Goal: Task Accomplishment & Management: Manage account settings

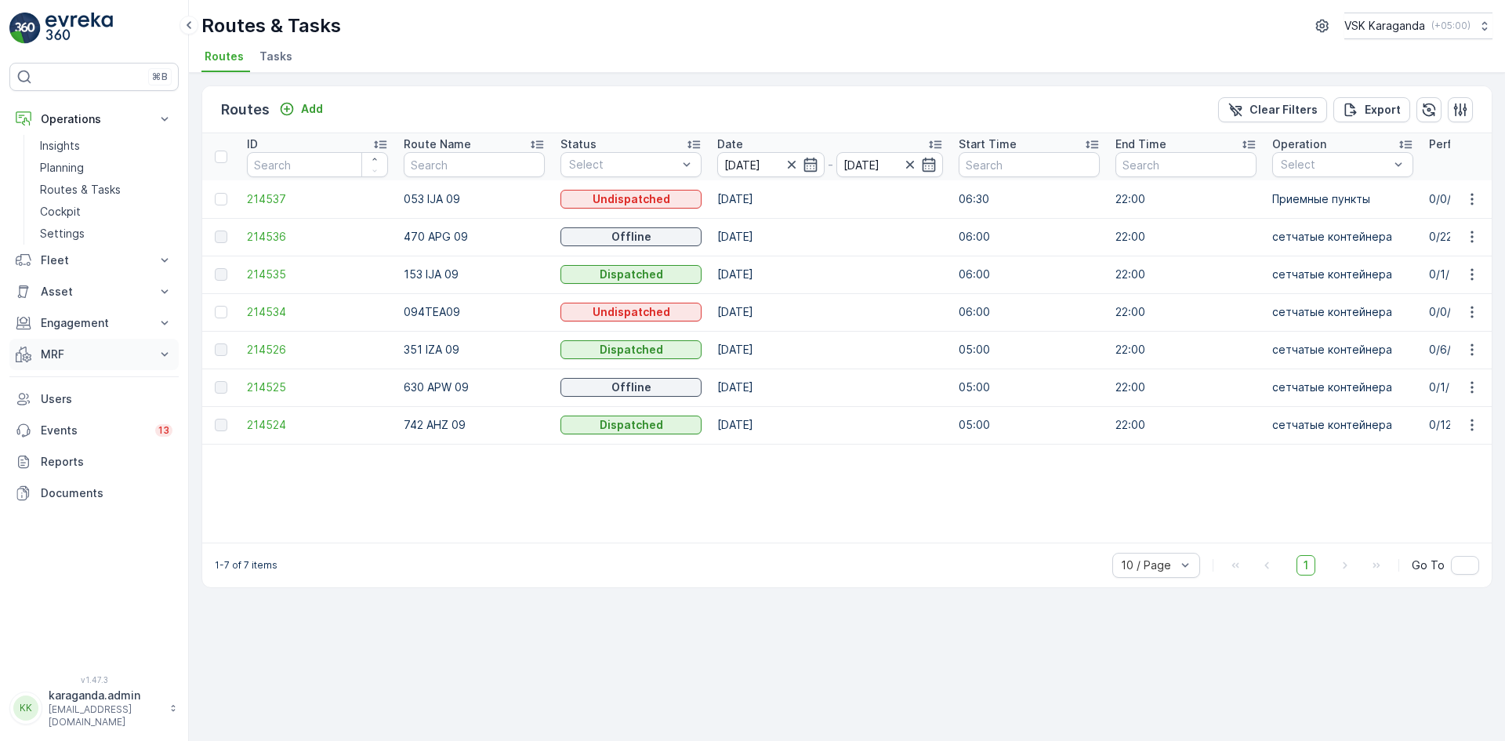
click at [54, 355] on p "MRF" at bounding box center [94, 354] width 107 height 16
click at [67, 383] on p "Входящий & Исходящий" at bounding box center [106, 381] width 132 height 16
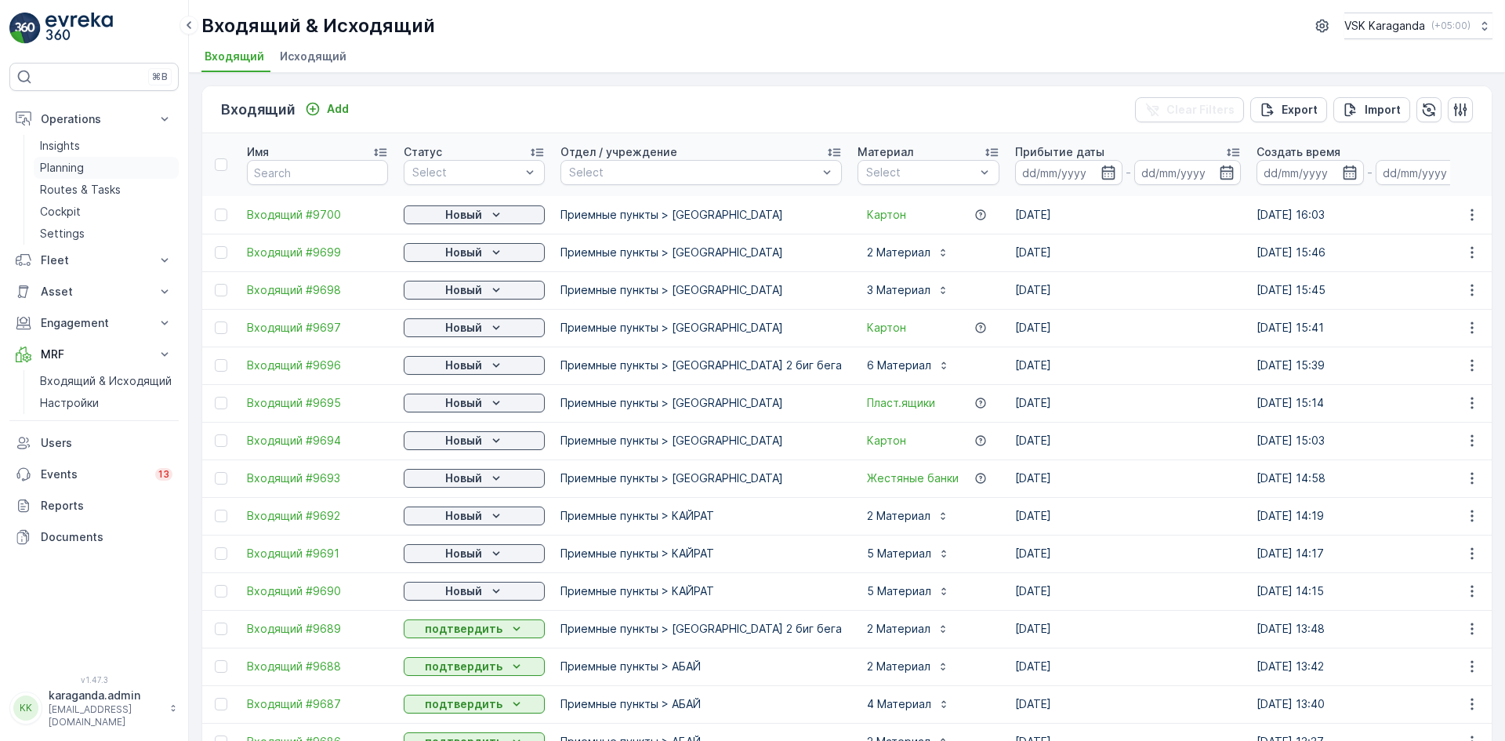
drag, startPoint x: 53, startPoint y: 205, endPoint x: 69, endPoint y: 178, distance: 31.6
click at [53, 205] on p "Cockpit" at bounding box center [60, 212] width 41 height 16
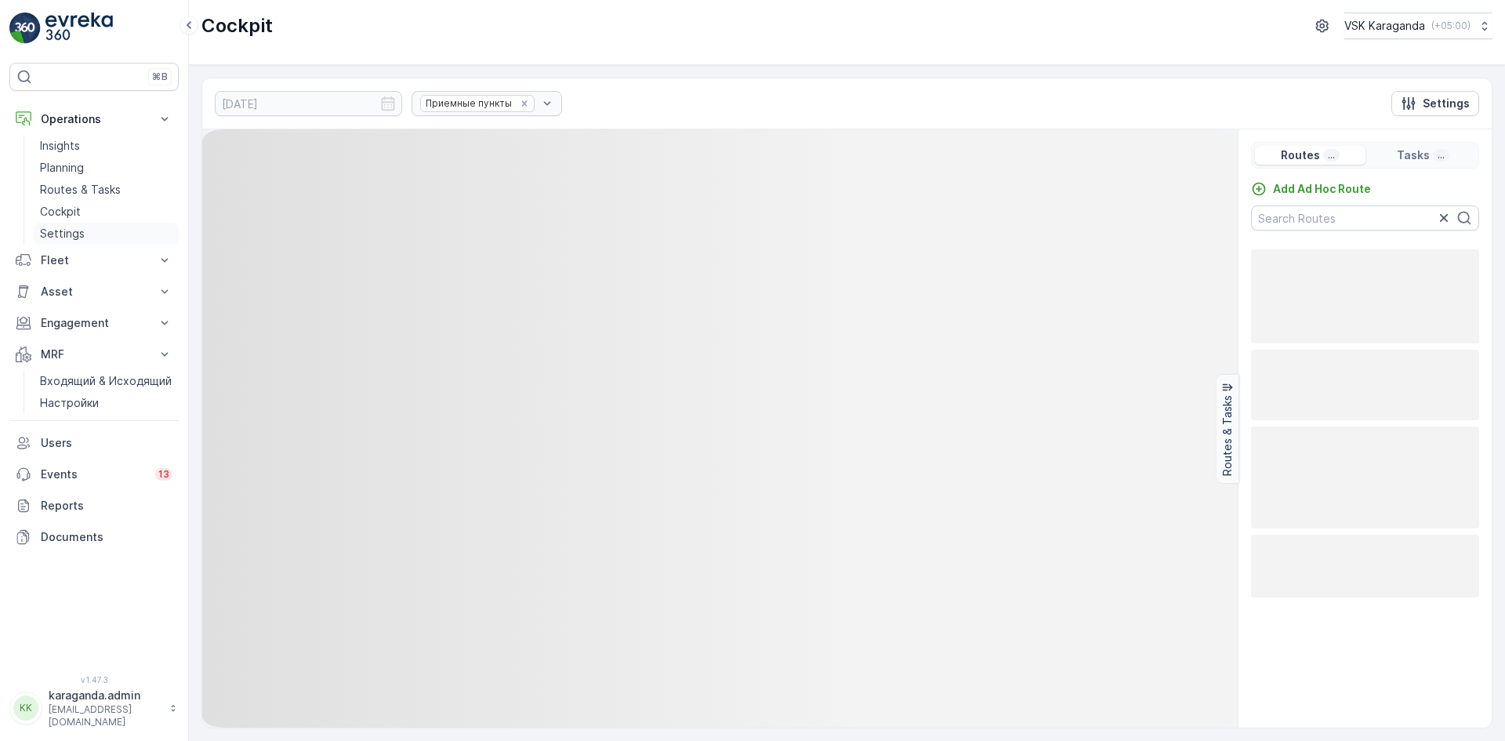
click at [67, 236] on p "Settings" at bounding box center [62, 234] width 45 height 16
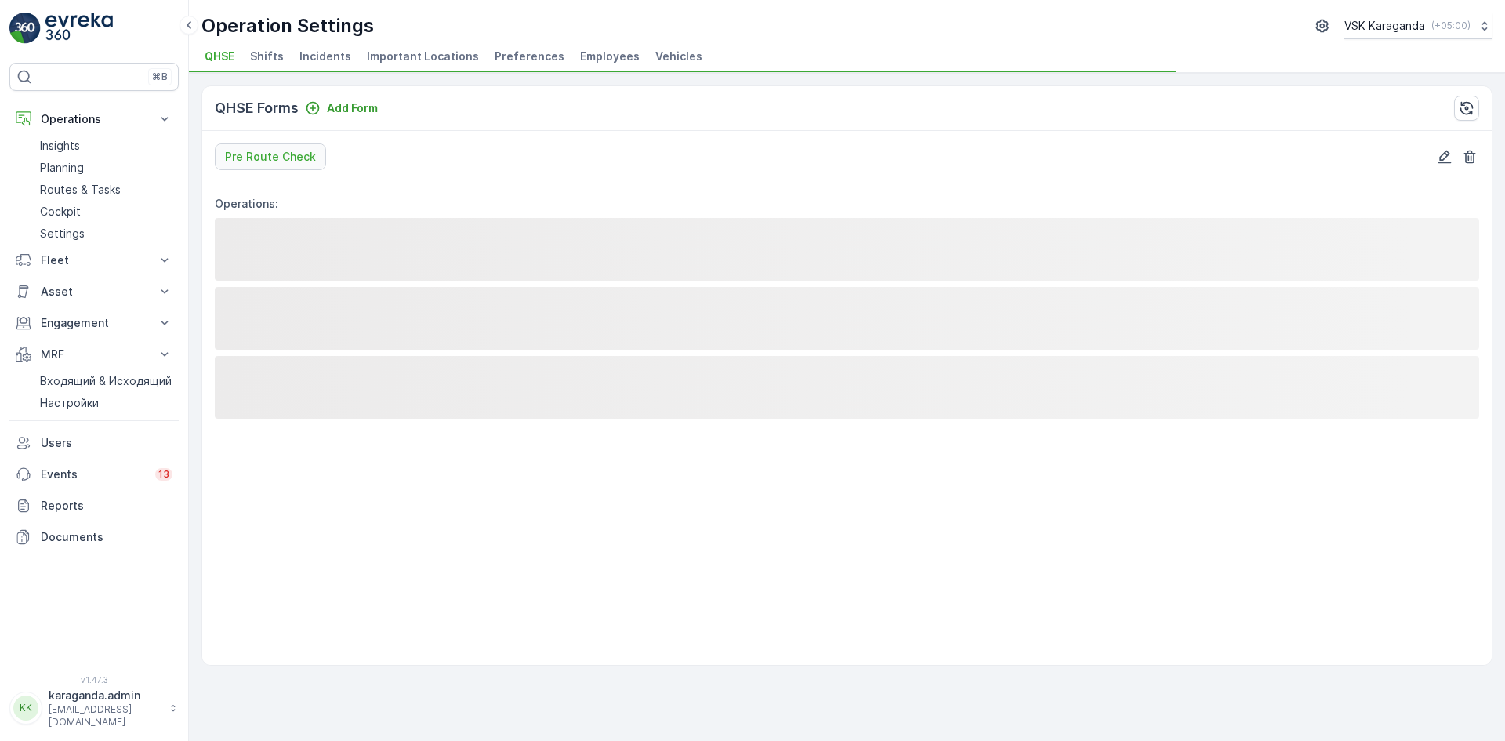
click at [608, 53] on span "Employees" at bounding box center [610, 57] width 60 height 16
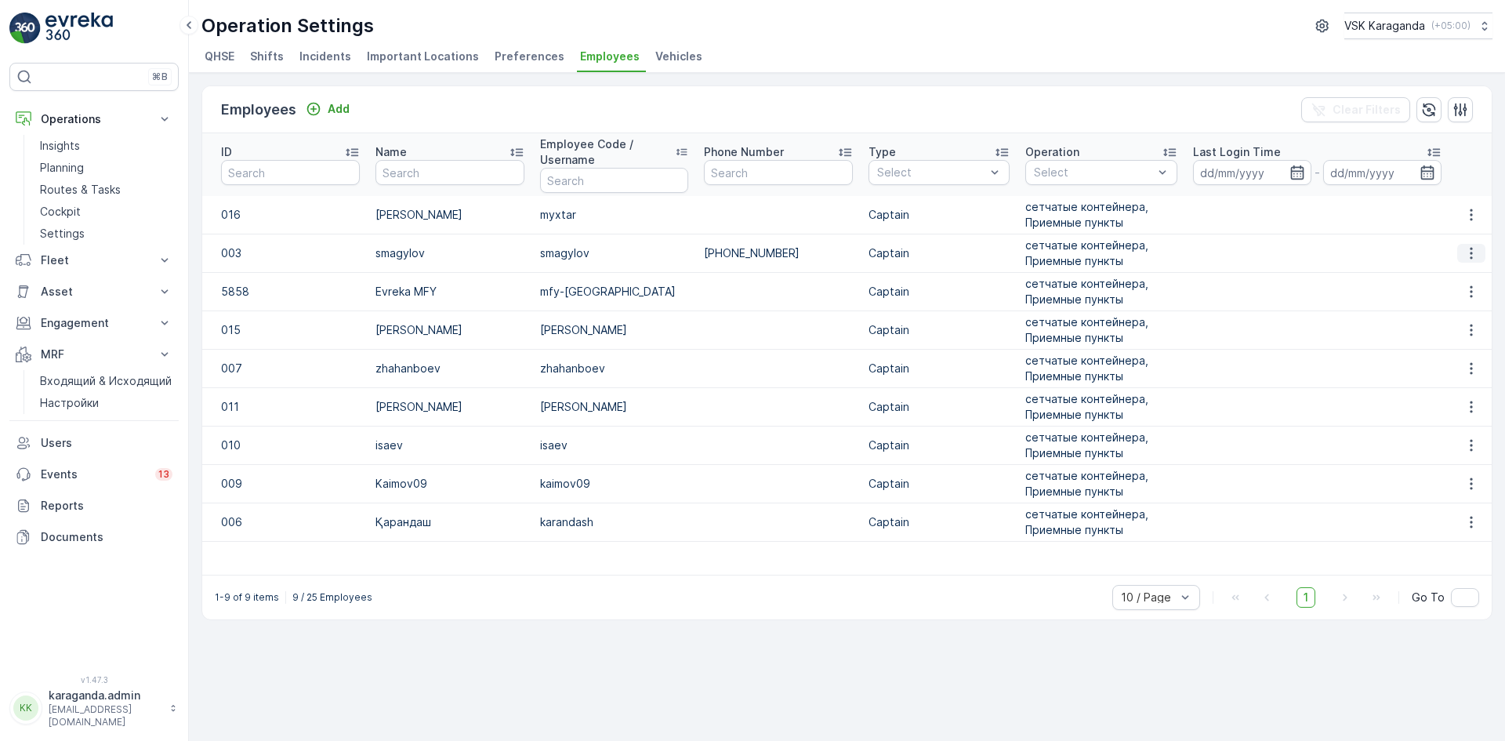
click at [1466, 246] on icon "button" at bounding box center [1472, 253] width 16 height 16
click at [92, 184] on p "Routes & Tasks" at bounding box center [80, 190] width 81 height 16
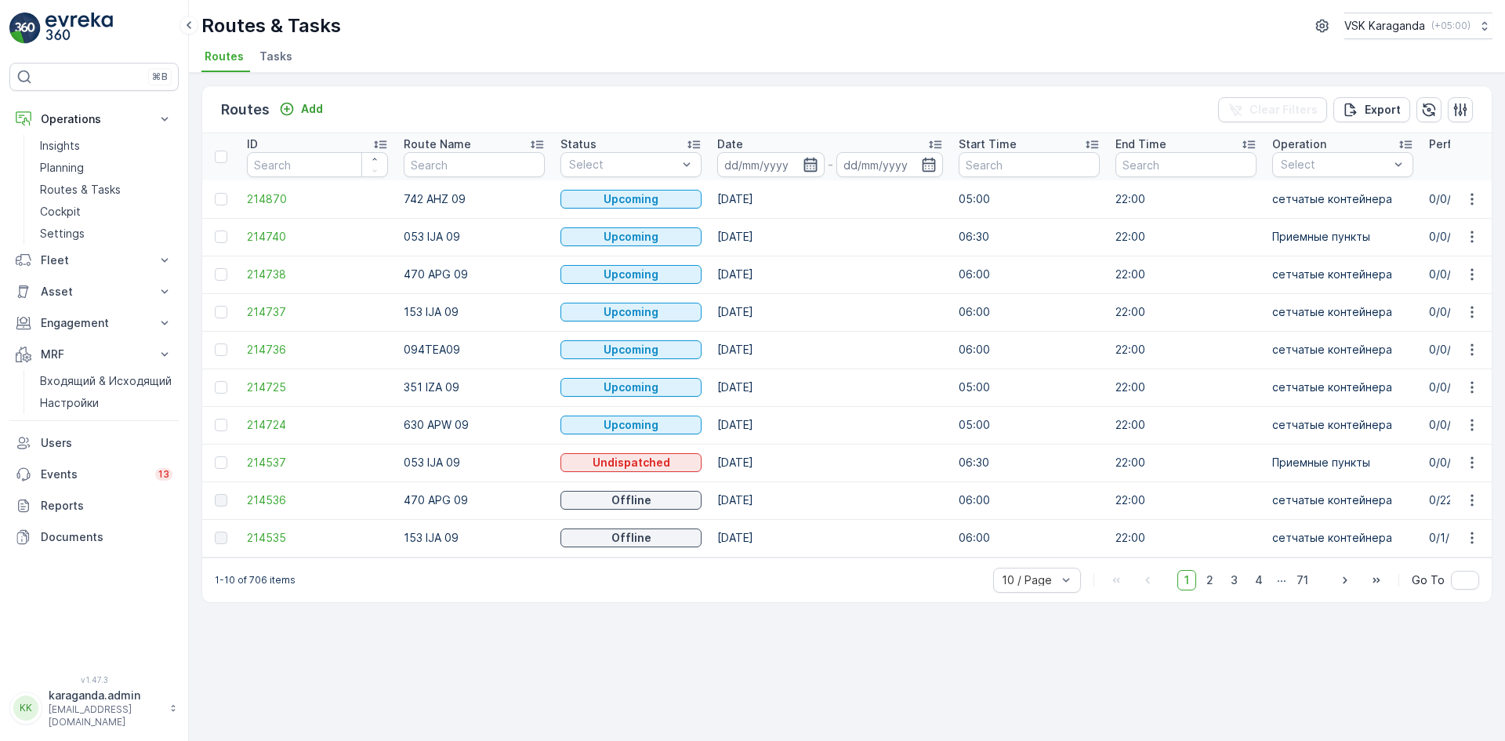
click at [814, 170] on icon "button" at bounding box center [811, 165] width 16 height 16
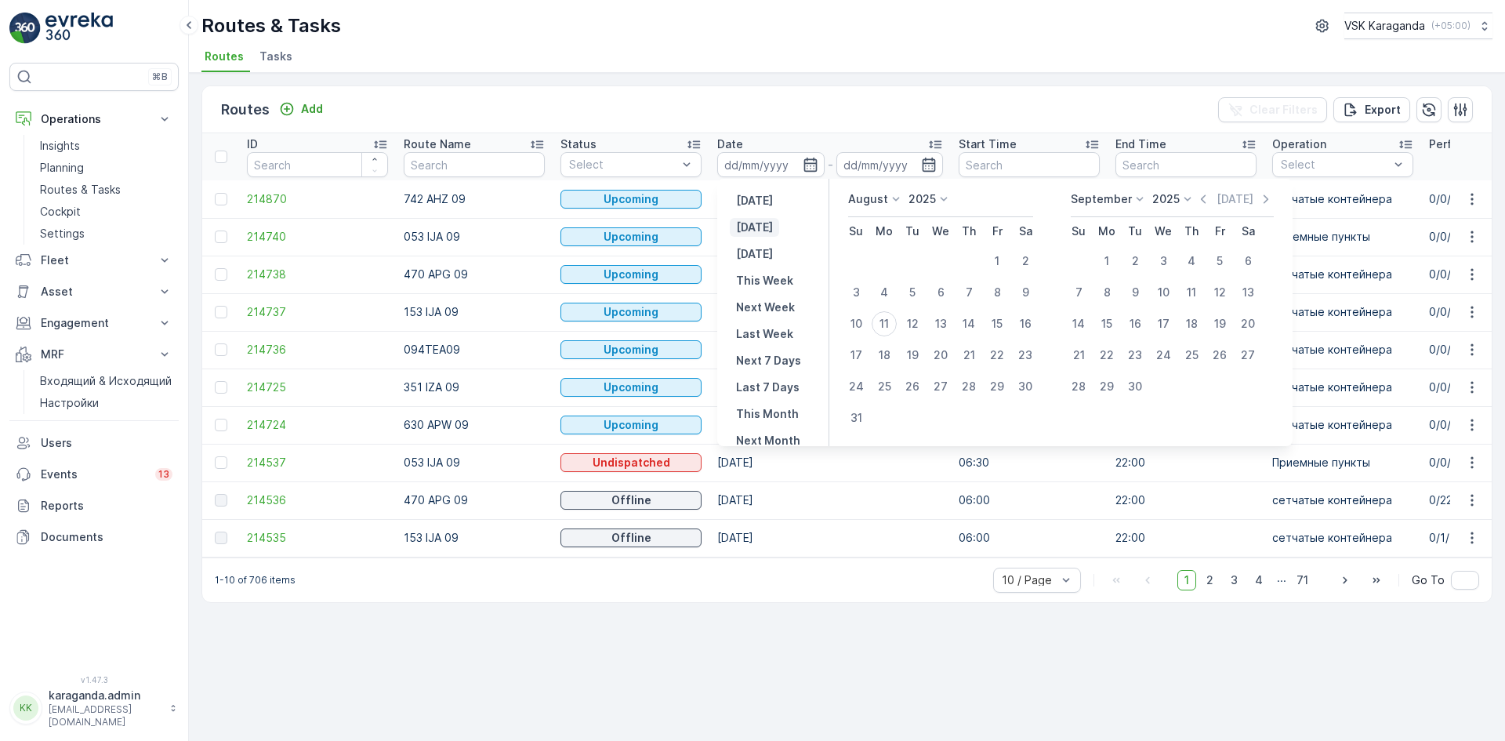
click at [764, 227] on p "[DATE]" at bounding box center [754, 227] width 37 height 16
type input "[DATE]"
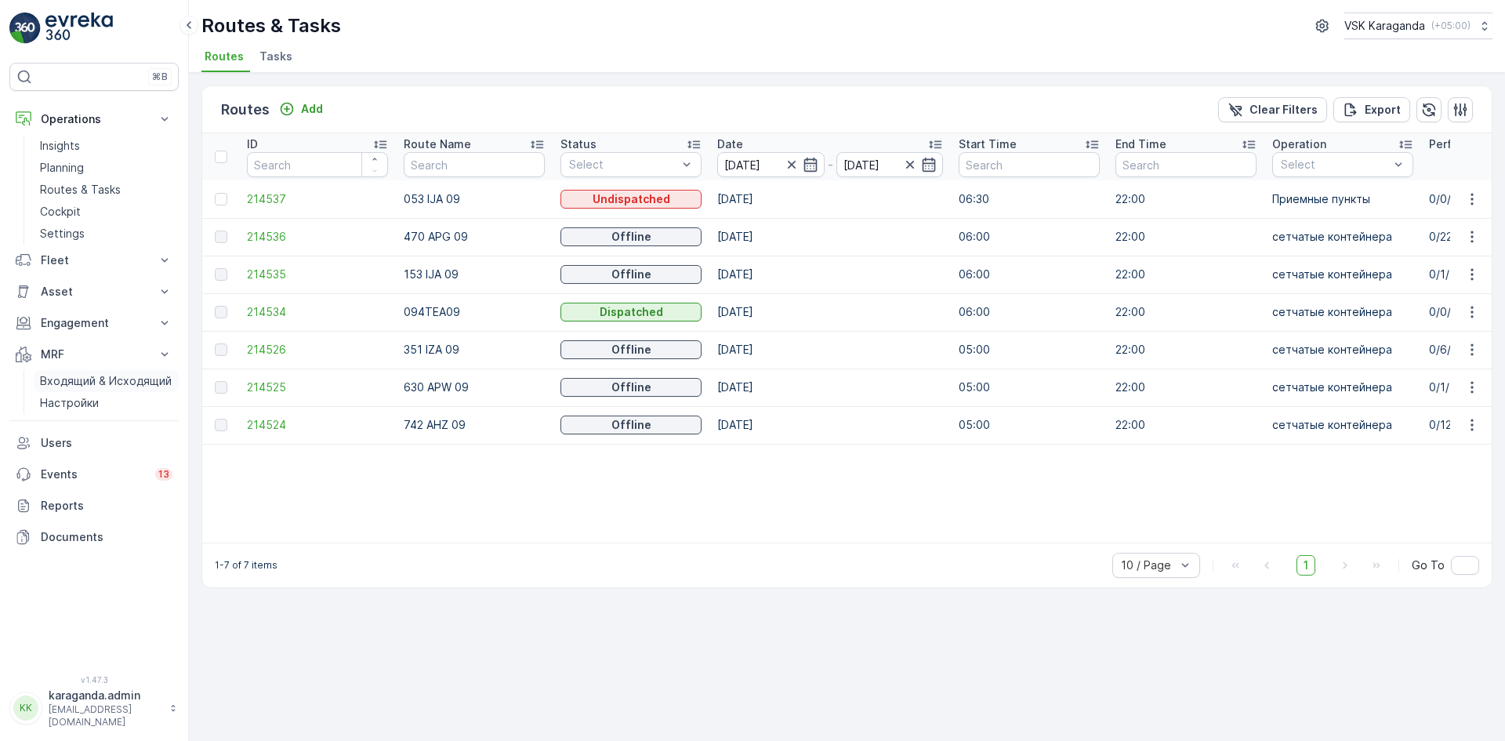
click at [74, 377] on p "Входящий & Исходящий" at bounding box center [106, 381] width 132 height 16
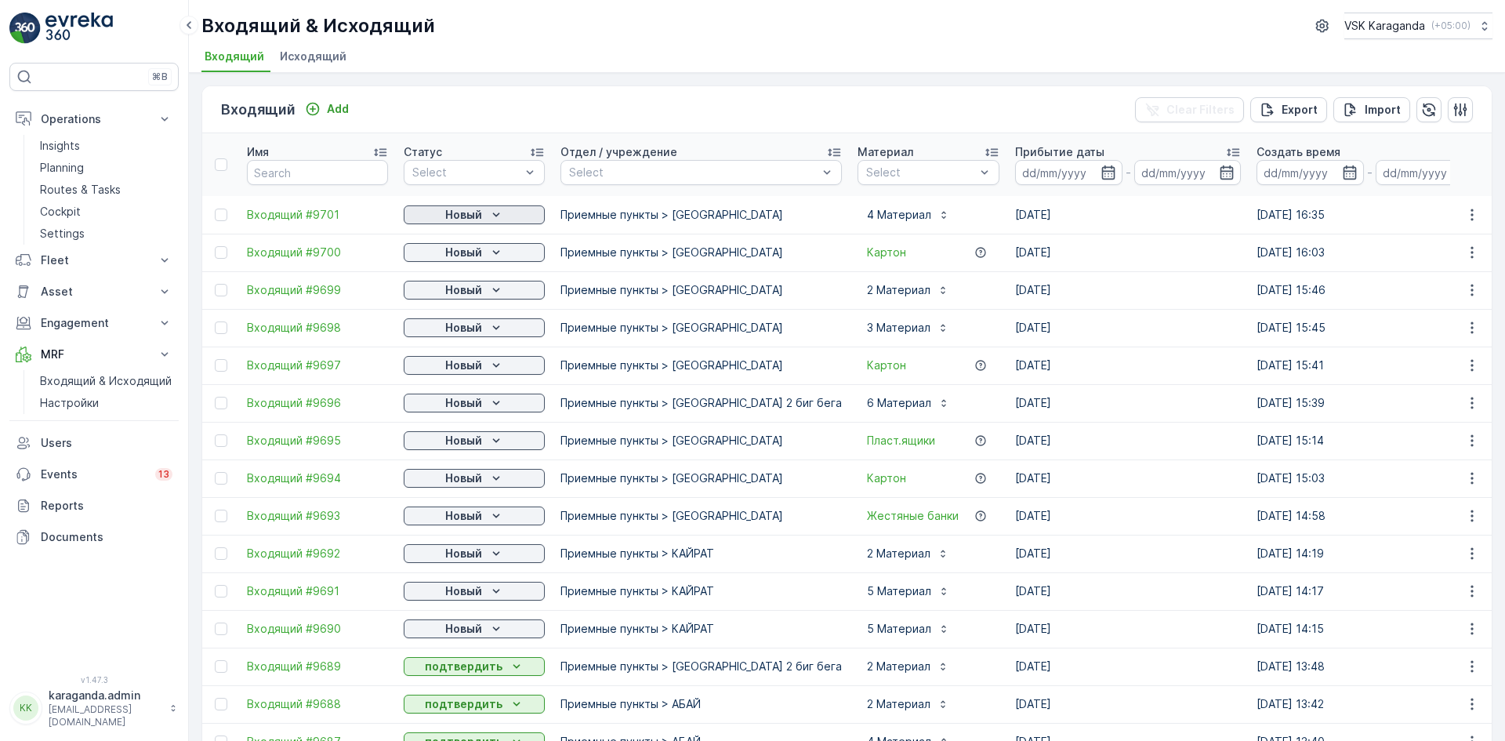
click at [492, 211] on icon "Новый" at bounding box center [496, 215] width 16 height 16
click at [475, 254] on span "подтвердить" at bounding box center [449, 260] width 72 height 16
click at [481, 253] on p "Новый" at bounding box center [463, 253] width 37 height 16
click at [471, 298] on span "подтвердить" at bounding box center [449, 298] width 72 height 16
click at [476, 295] on p "Новый" at bounding box center [463, 290] width 37 height 16
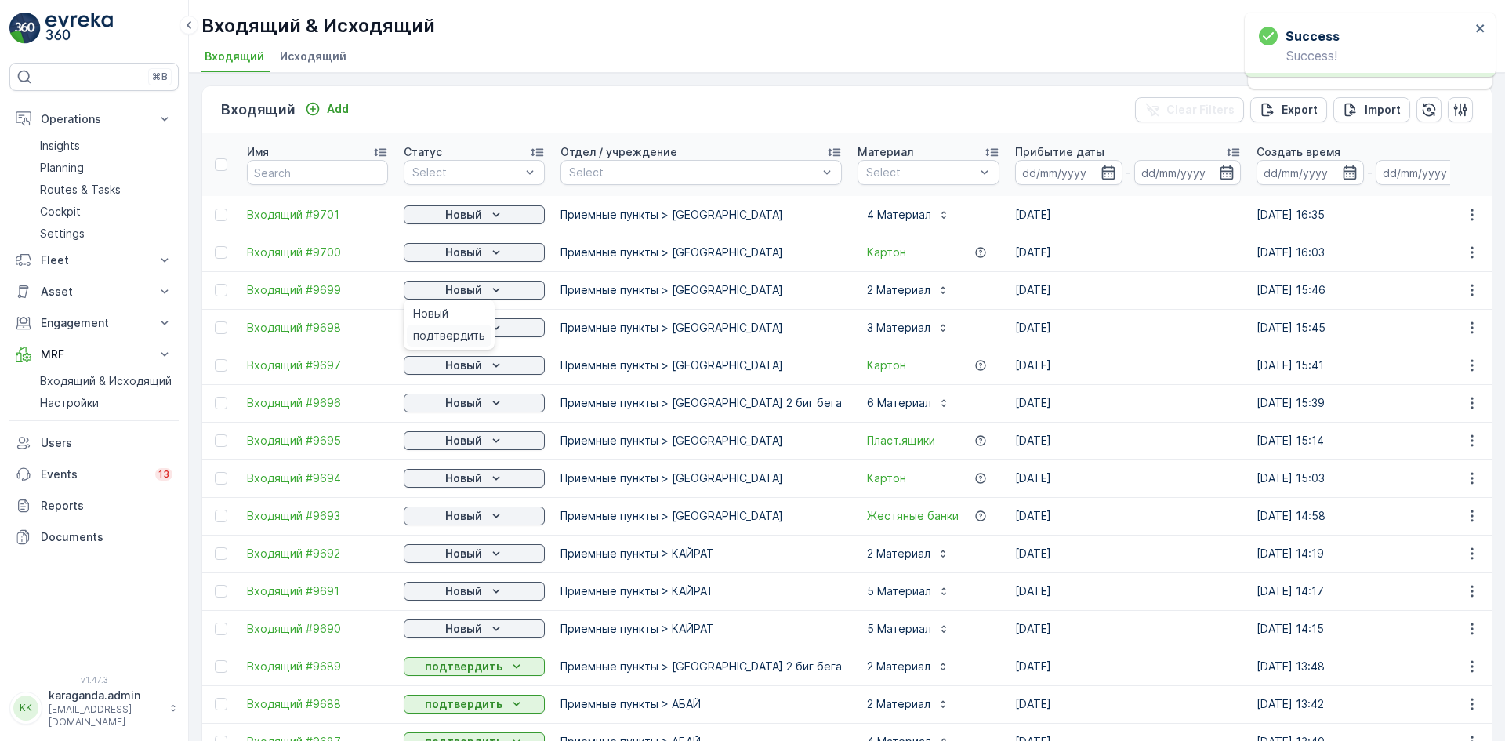
click at [463, 331] on span "подтвердить" at bounding box center [449, 336] width 72 height 16
click at [474, 330] on p "Новый" at bounding box center [463, 328] width 37 height 16
click at [461, 372] on p "Новый" at bounding box center [463, 365] width 37 height 16
click at [452, 408] on span "подтвердить" at bounding box center [449, 411] width 72 height 16
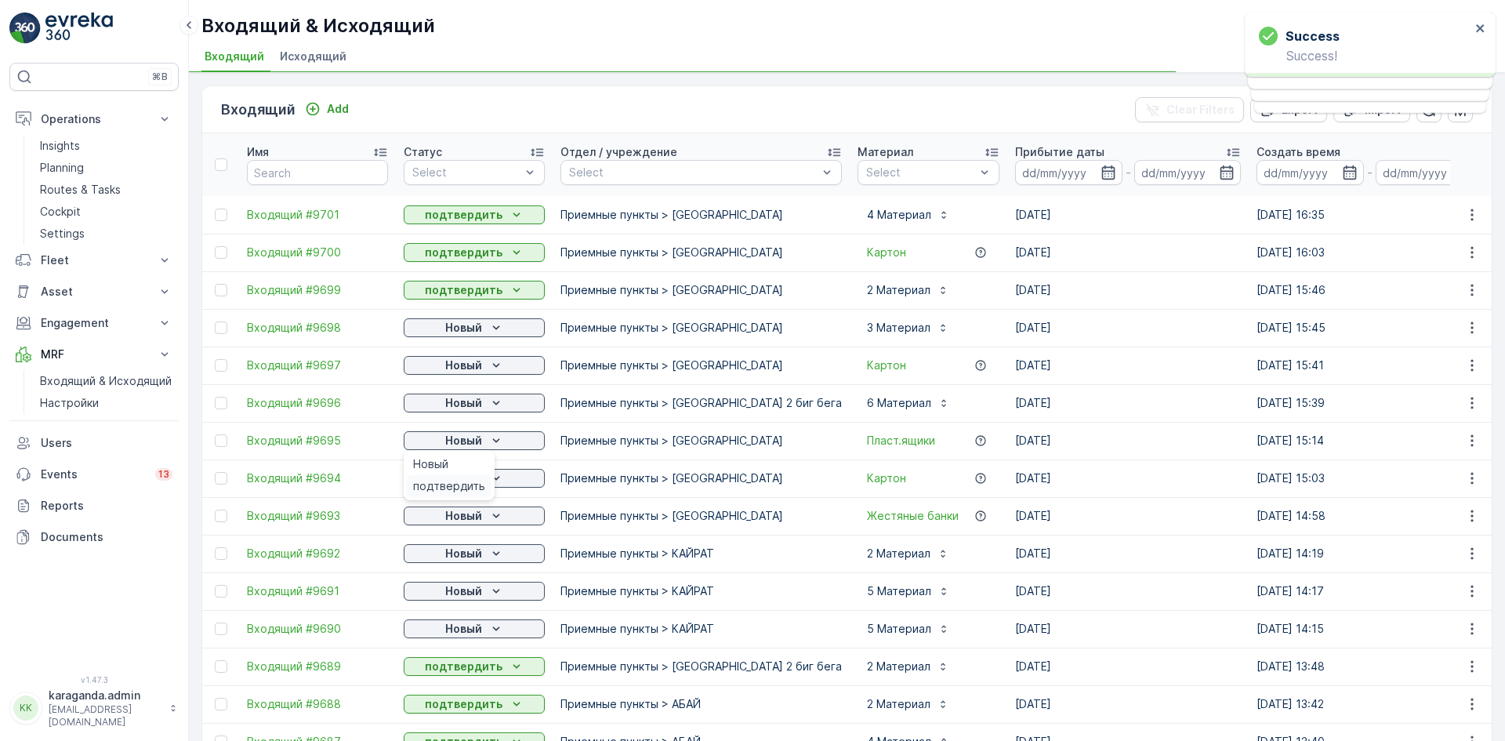
click at [452, 485] on span "подтвердить" at bounding box center [449, 486] width 72 height 16
click at [464, 510] on p "Новый" at bounding box center [463, 516] width 37 height 16
click at [441, 597] on span "подтвердить" at bounding box center [449, 599] width 72 height 16
click at [447, 593] on p "Новый" at bounding box center [463, 591] width 37 height 16
click at [433, 629] on span "подтвердить" at bounding box center [449, 637] width 72 height 16
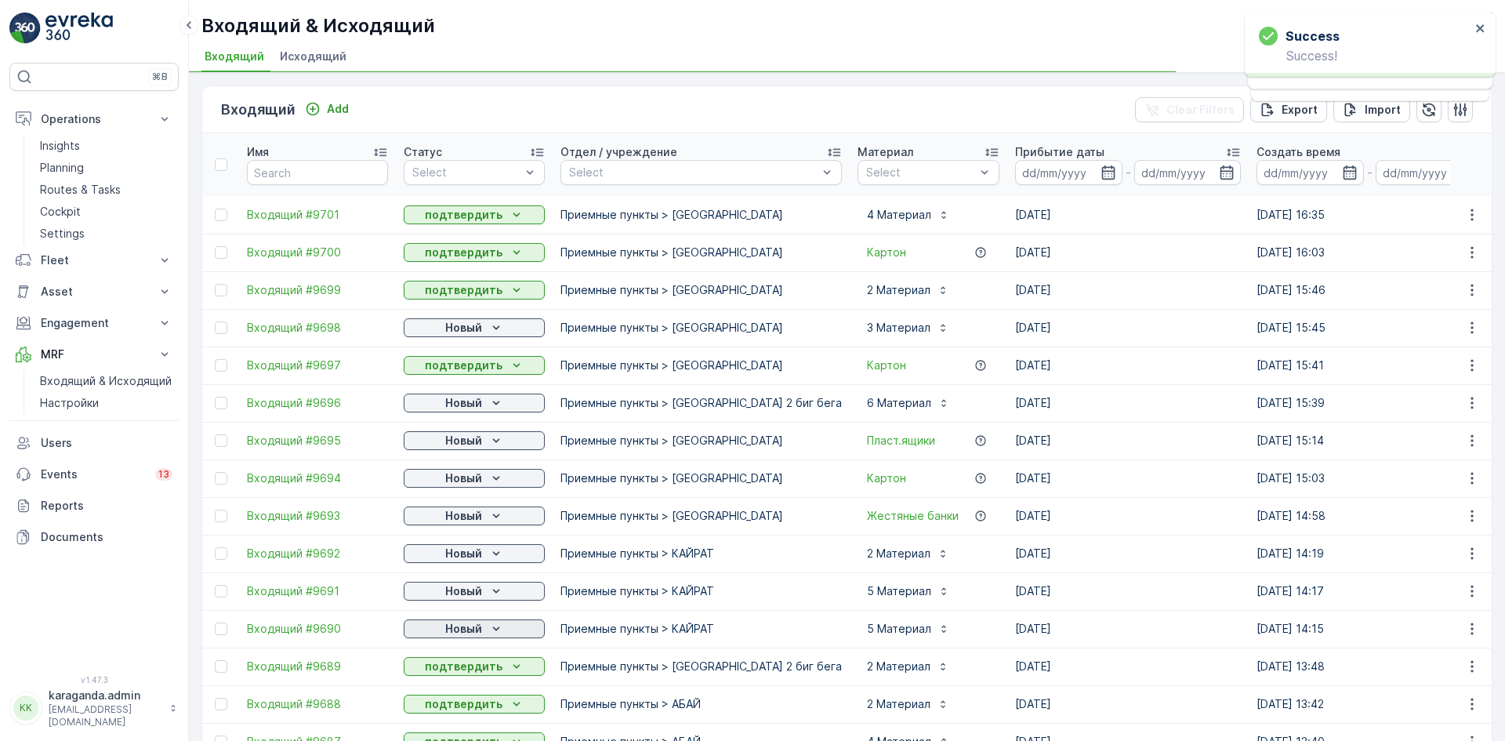
click at [437, 633] on div "Новый" at bounding box center [474, 629] width 129 height 16
click at [429, 674] on span "подтвердить" at bounding box center [449, 674] width 72 height 16
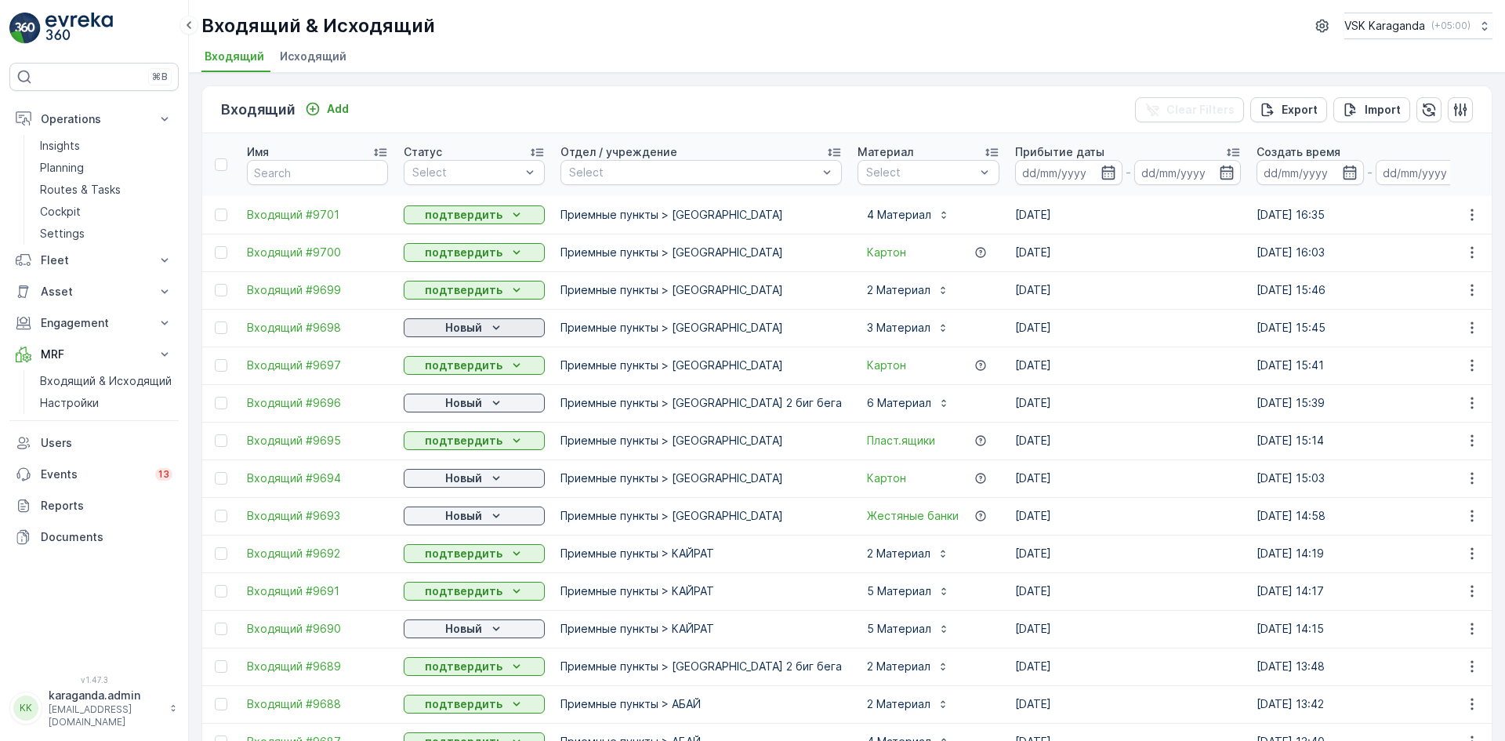
click at [489, 319] on button "Новый" at bounding box center [474, 327] width 141 height 19
click at [470, 371] on span "подтвердить" at bounding box center [449, 373] width 72 height 16
click at [472, 405] on p "Новый" at bounding box center [463, 403] width 37 height 16
click at [462, 449] on span "подтвердить" at bounding box center [449, 449] width 72 height 16
drag, startPoint x: 453, startPoint y: 473, endPoint x: 449, endPoint y: 480, distance: 8.1
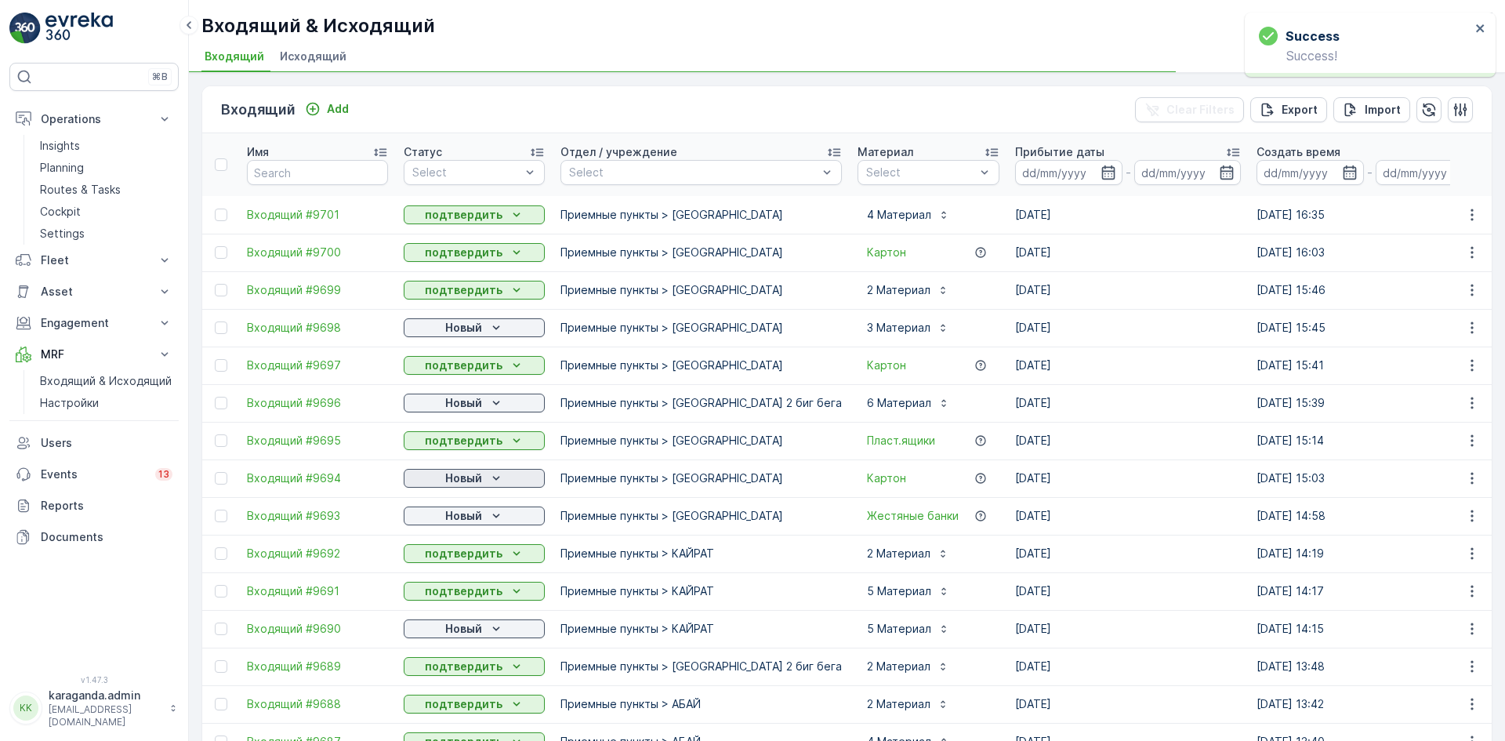
click at [453, 473] on p "Новый" at bounding box center [463, 478] width 37 height 16
click at [435, 520] on span "подтвердить" at bounding box center [449, 524] width 72 height 16
click at [452, 520] on p "Новый" at bounding box center [463, 516] width 37 height 16
click at [432, 558] on span "подтвердить" at bounding box center [449, 561] width 72 height 16
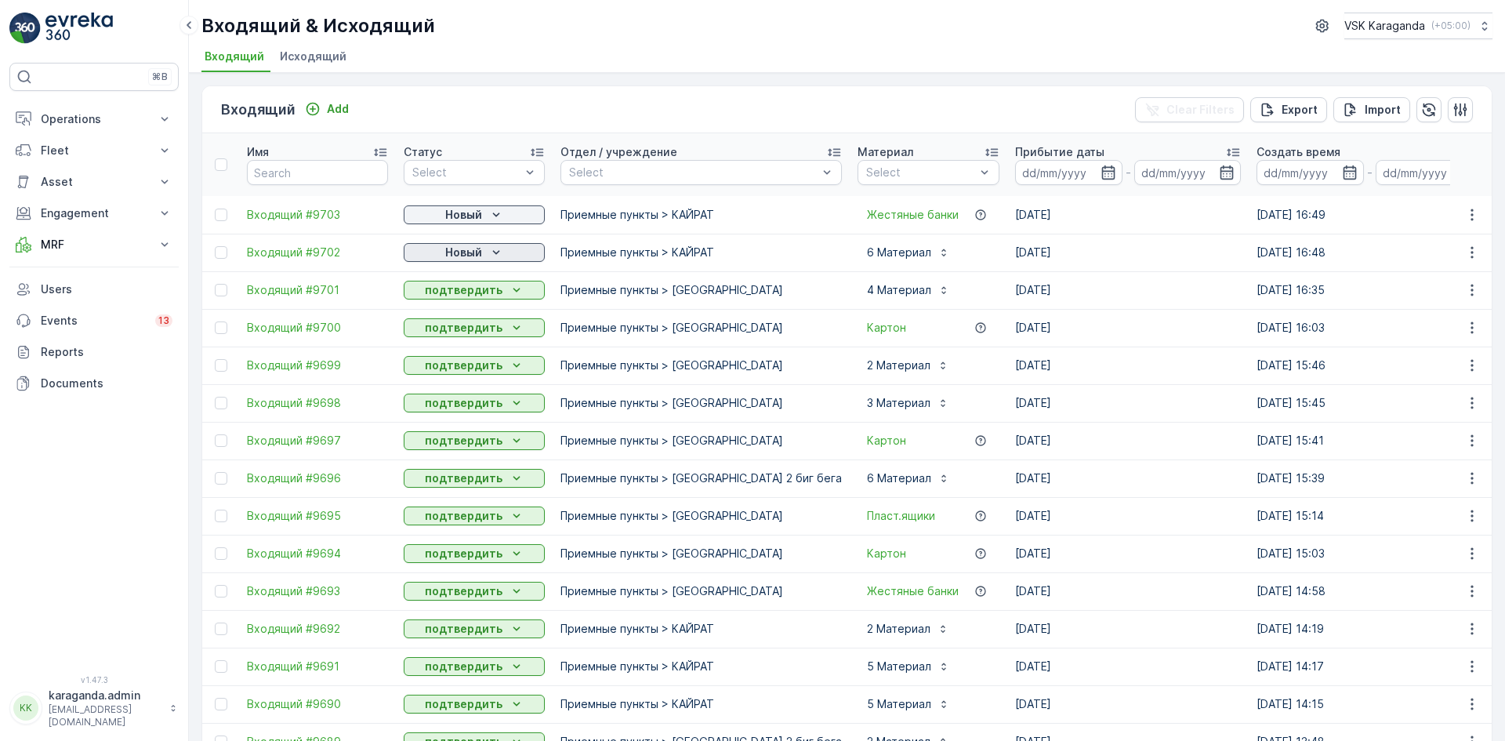
click at [474, 253] on p "Новый" at bounding box center [463, 253] width 37 height 16
click at [472, 298] on span "подтвердить" at bounding box center [449, 298] width 72 height 16
click at [489, 218] on icon "Новый" at bounding box center [496, 215] width 16 height 16
click at [449, 267] on span "подтвердить" at bounding box center [449, 260] width 72 height 16
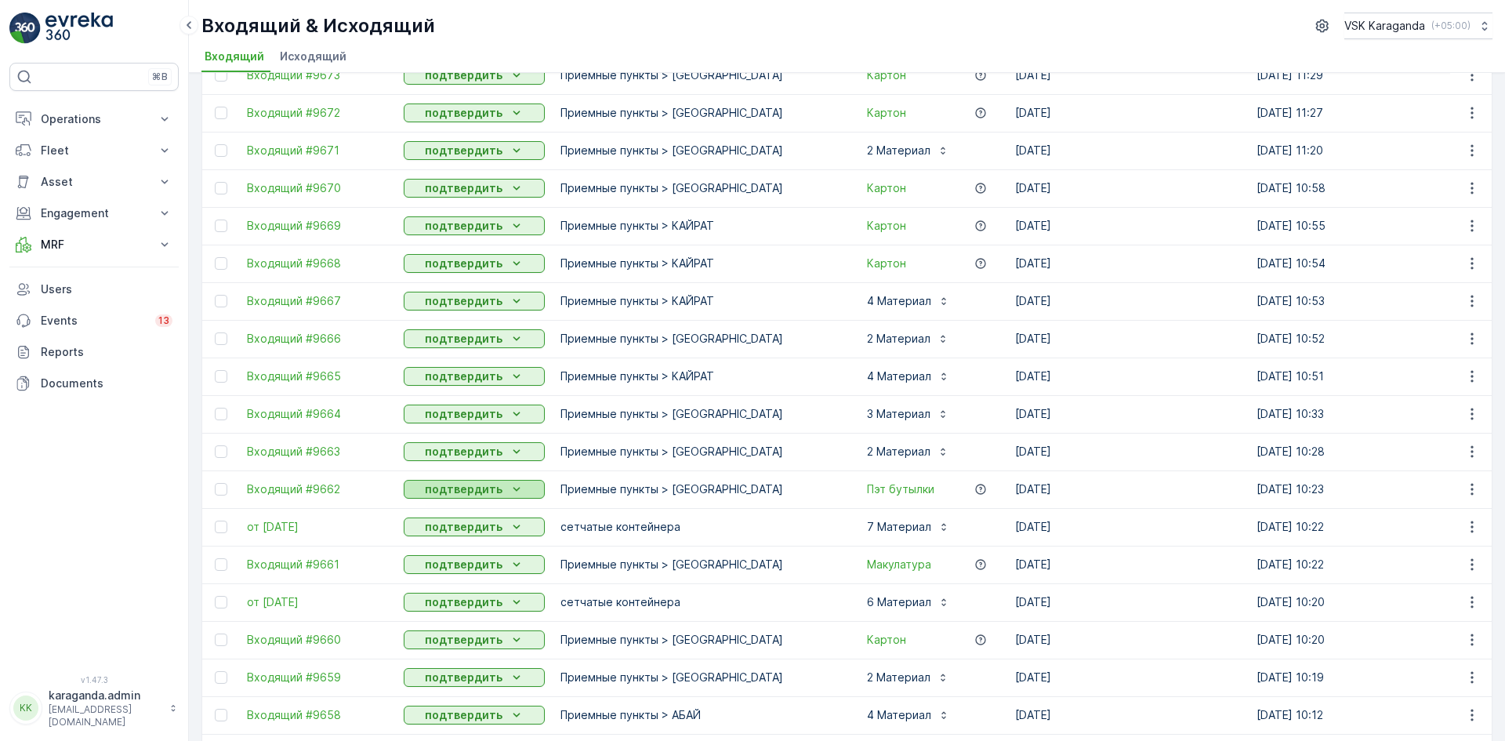
scroll to position [1403, 0]
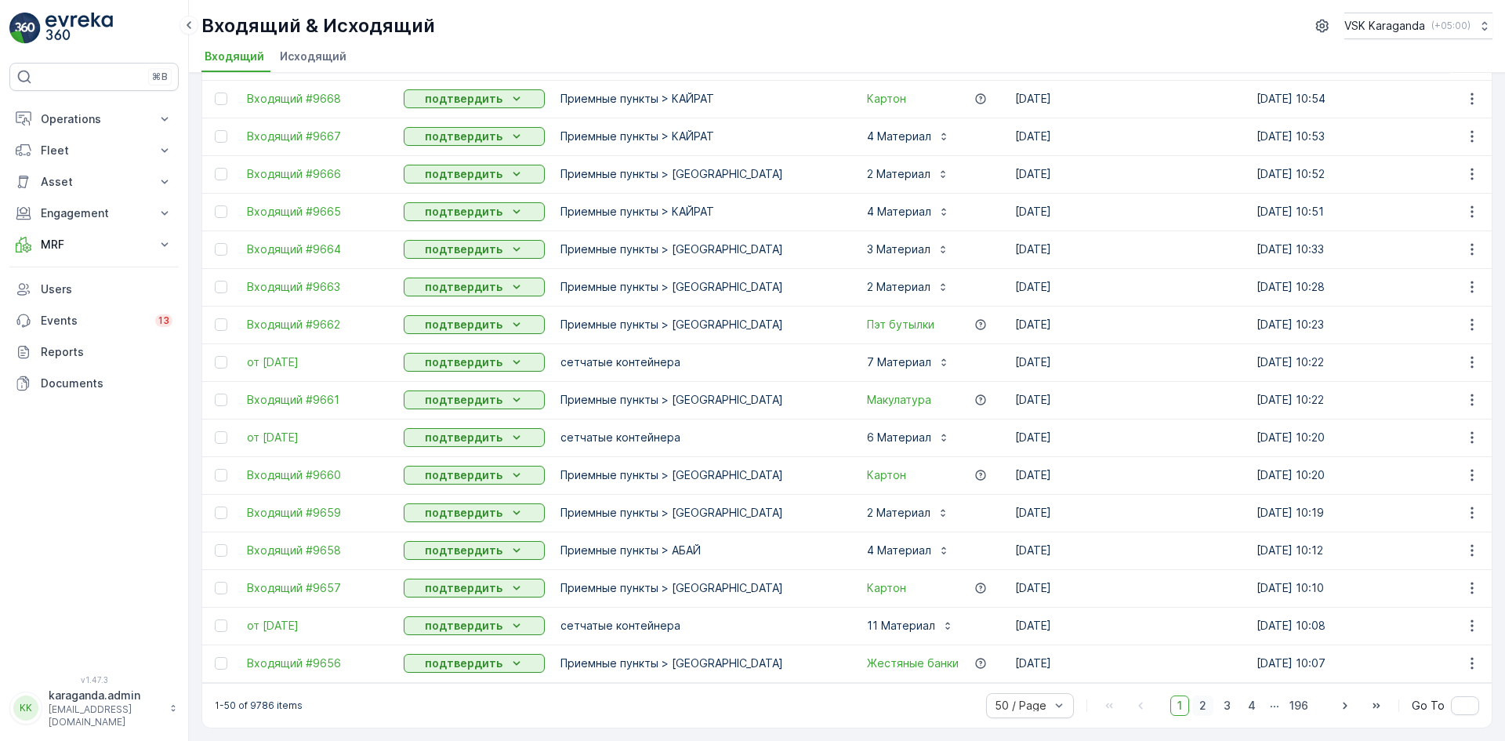
click at [1201, 702] on span "2" at bounding box center [1202, 705] width 21 height 20
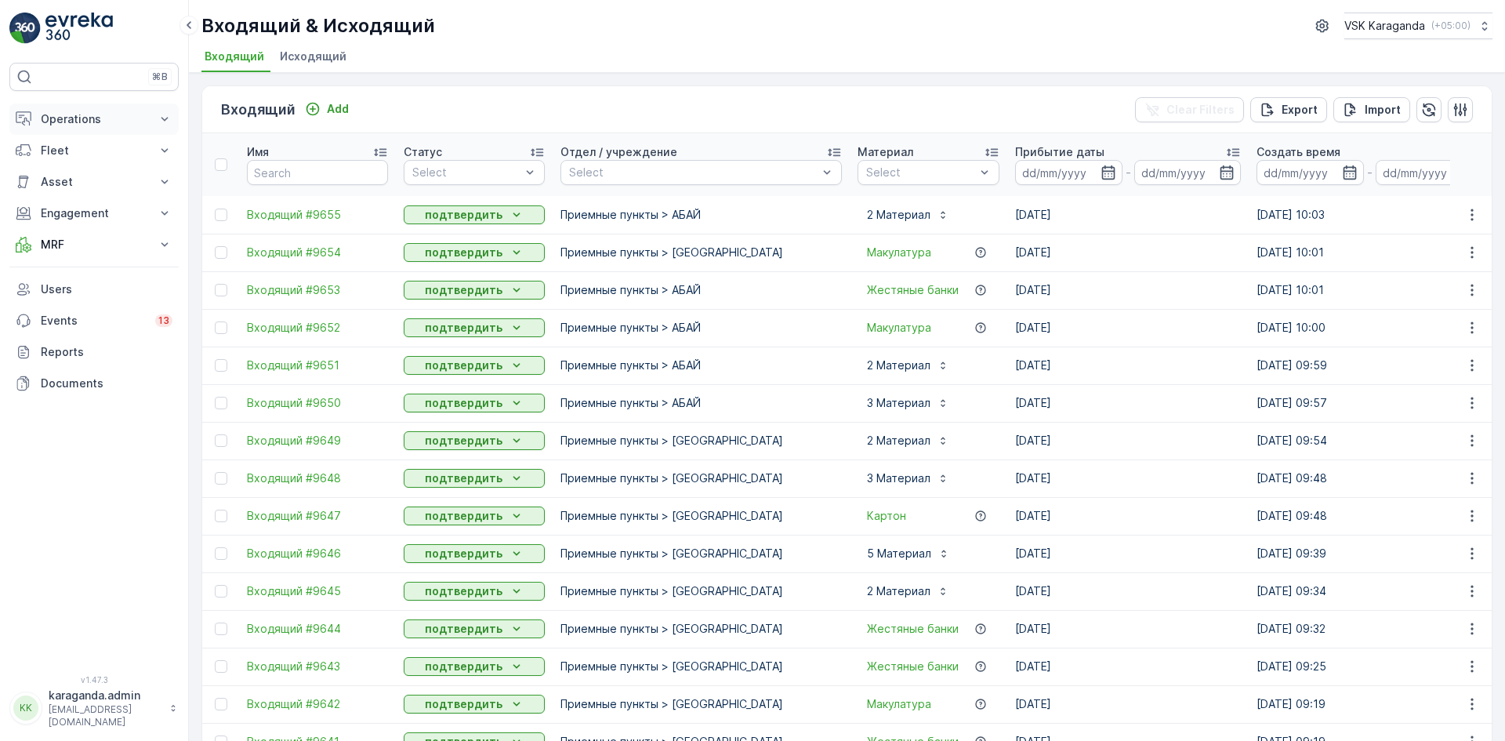
click at [84, 109] on button "Operations" at bounding box center [93, 118] width 169 height 31
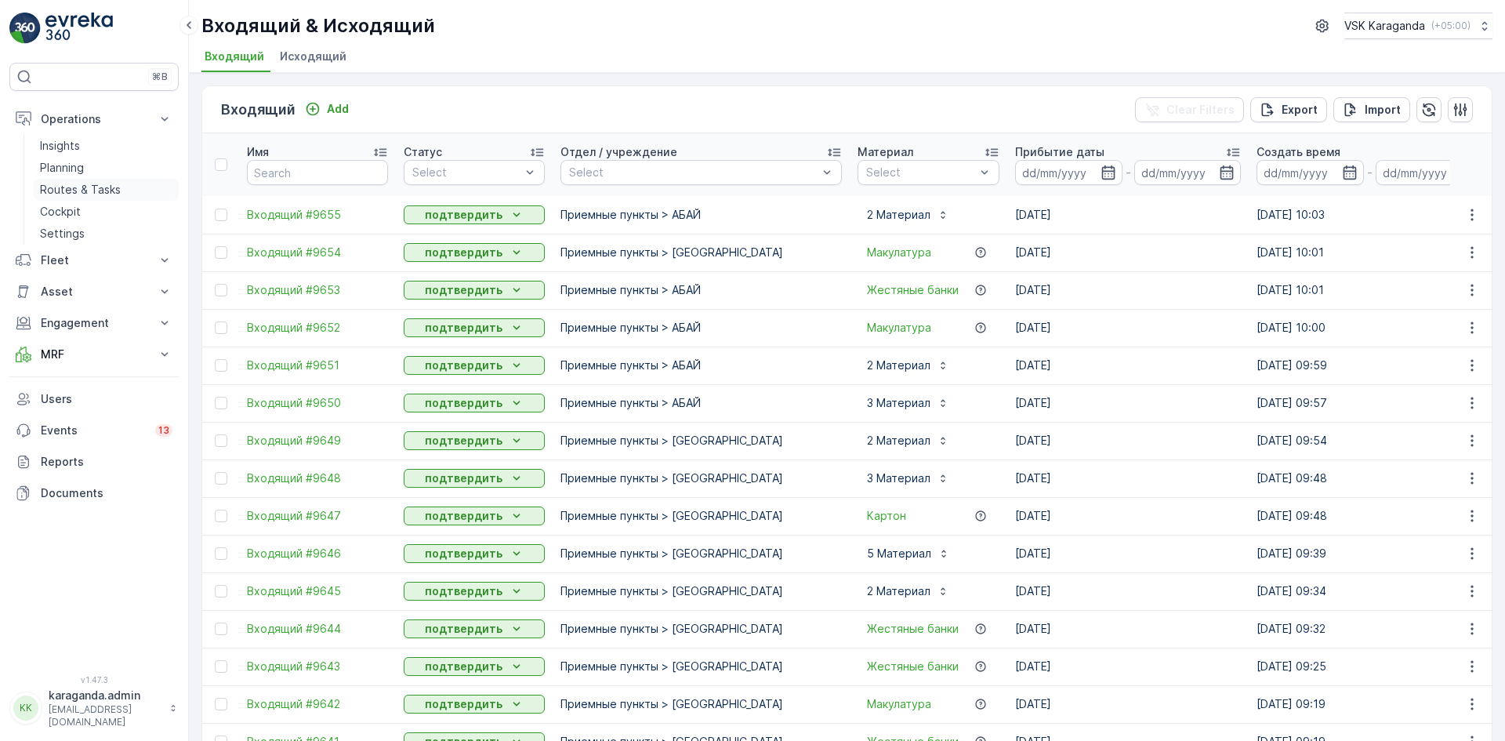
click at [78, 180] on link "Routes & Tasks" at bounding box center [106, 190] width 145 height 22
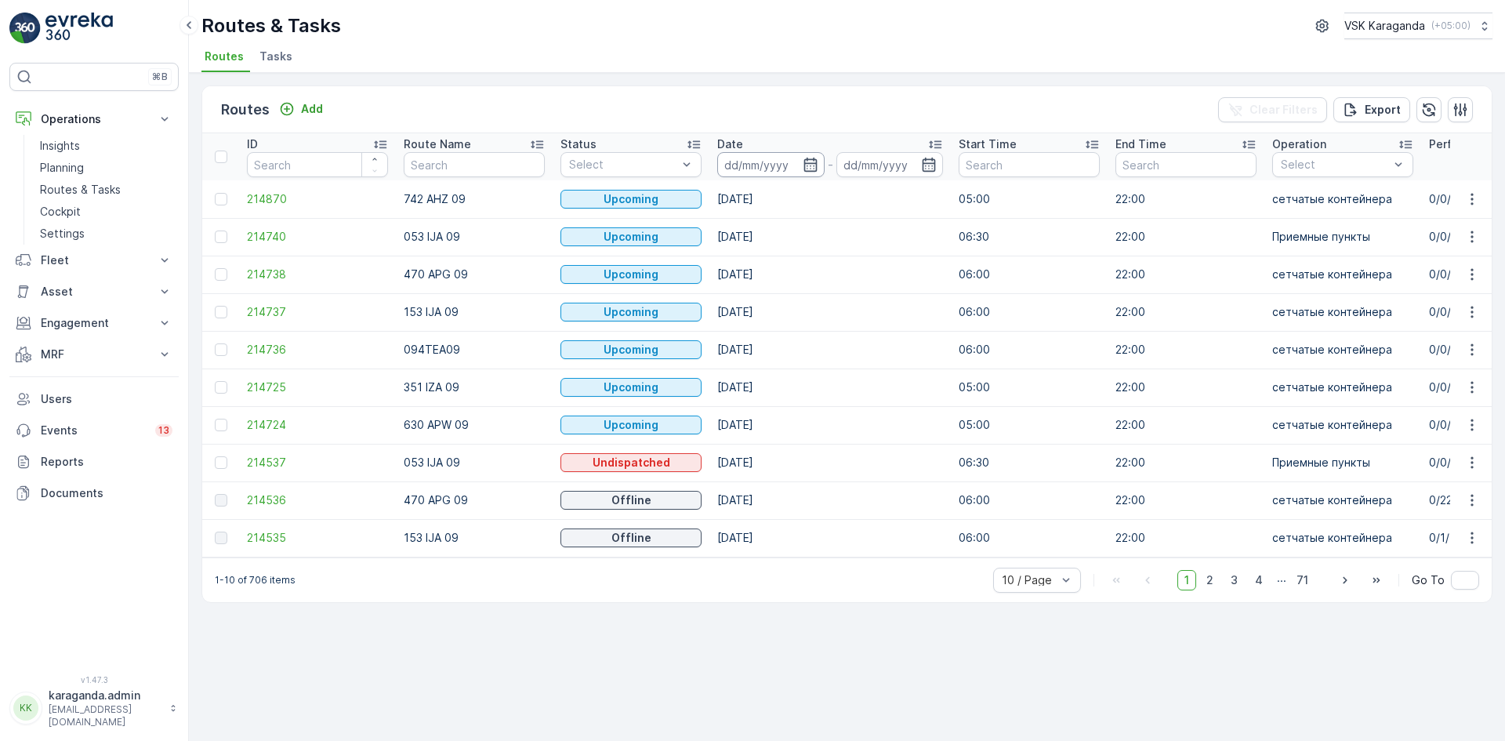
click at [813, 165] on icon "button" at bounding box center [811, 165] width 16 height 16
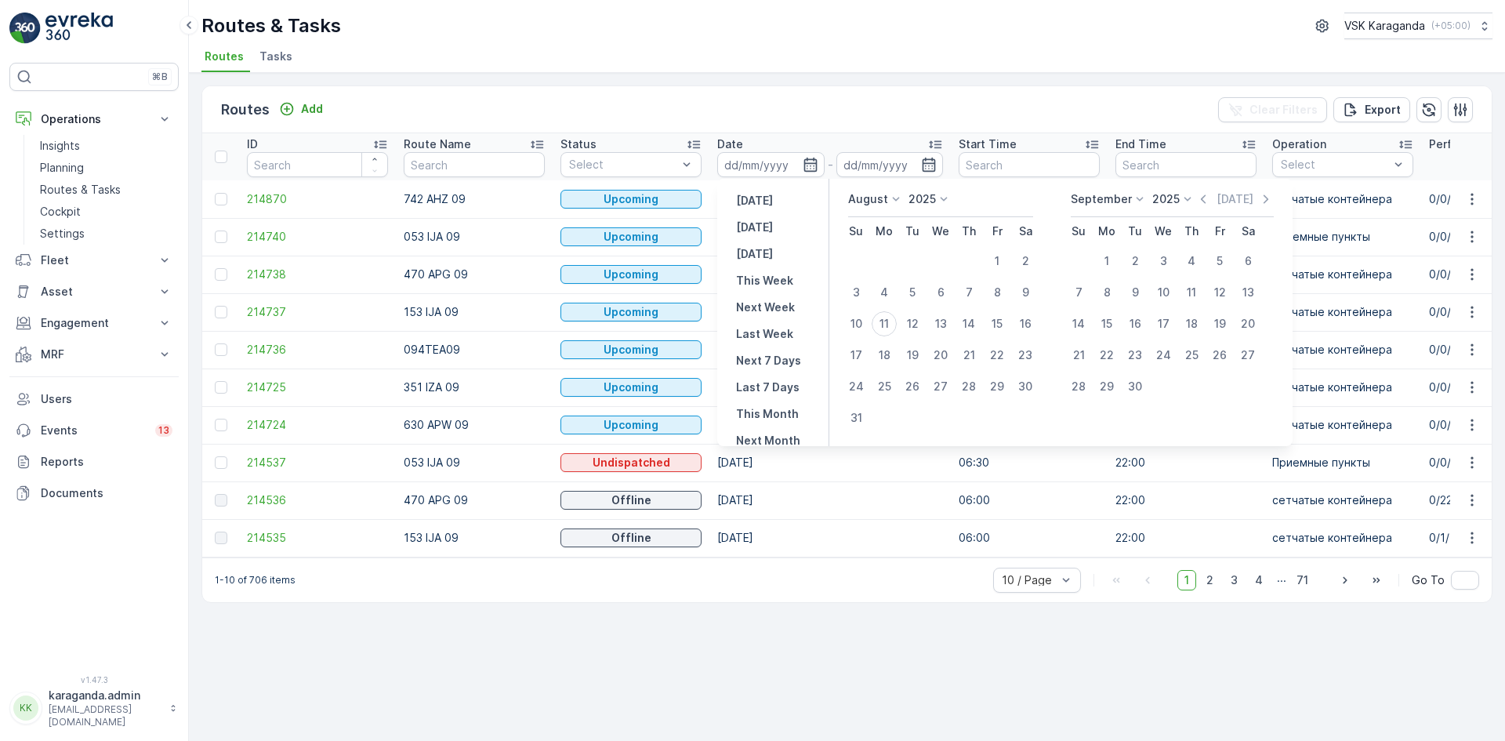
click at [767, 227] on p "Today" at bounding box center [754, 227] width 37 height 16
type input "[DATE]"
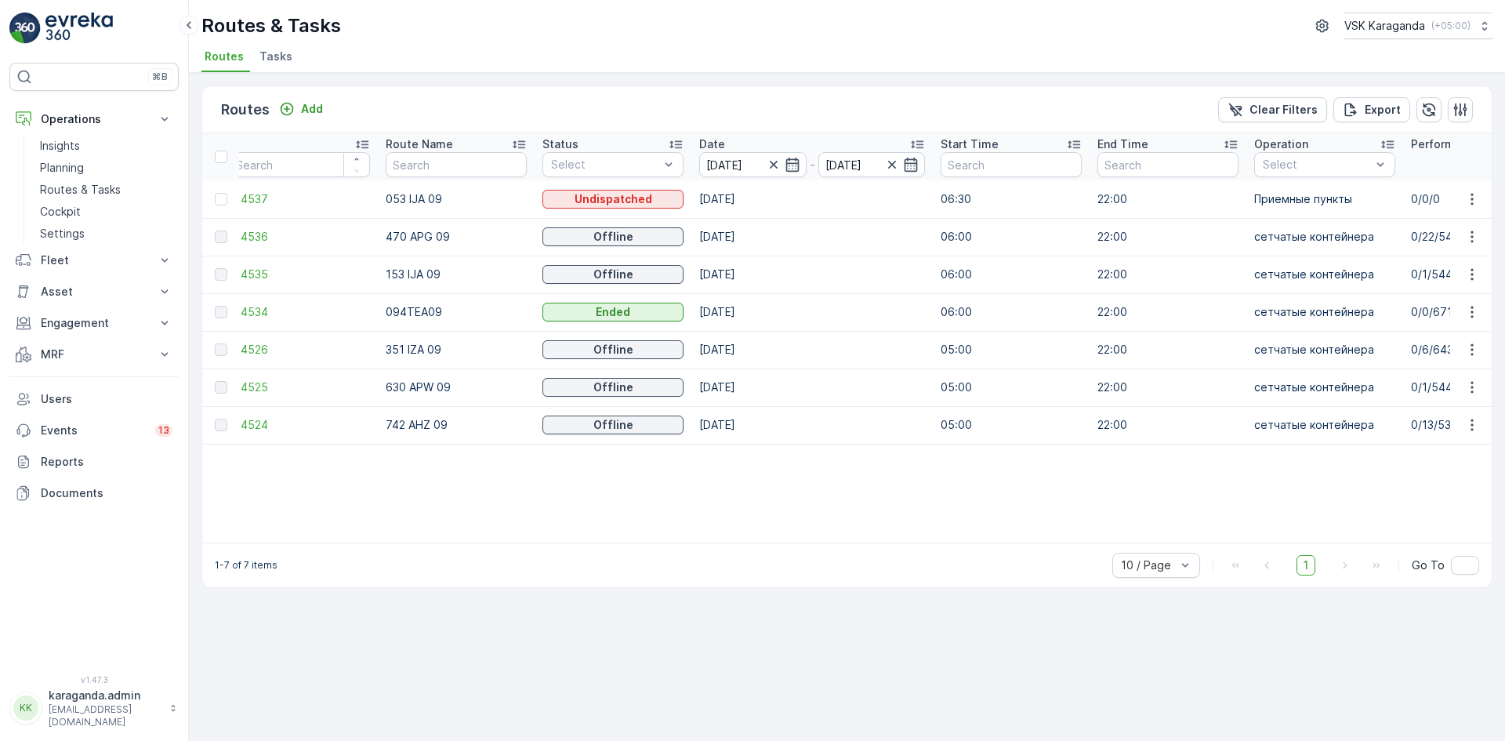
scroll to position [0, 9]
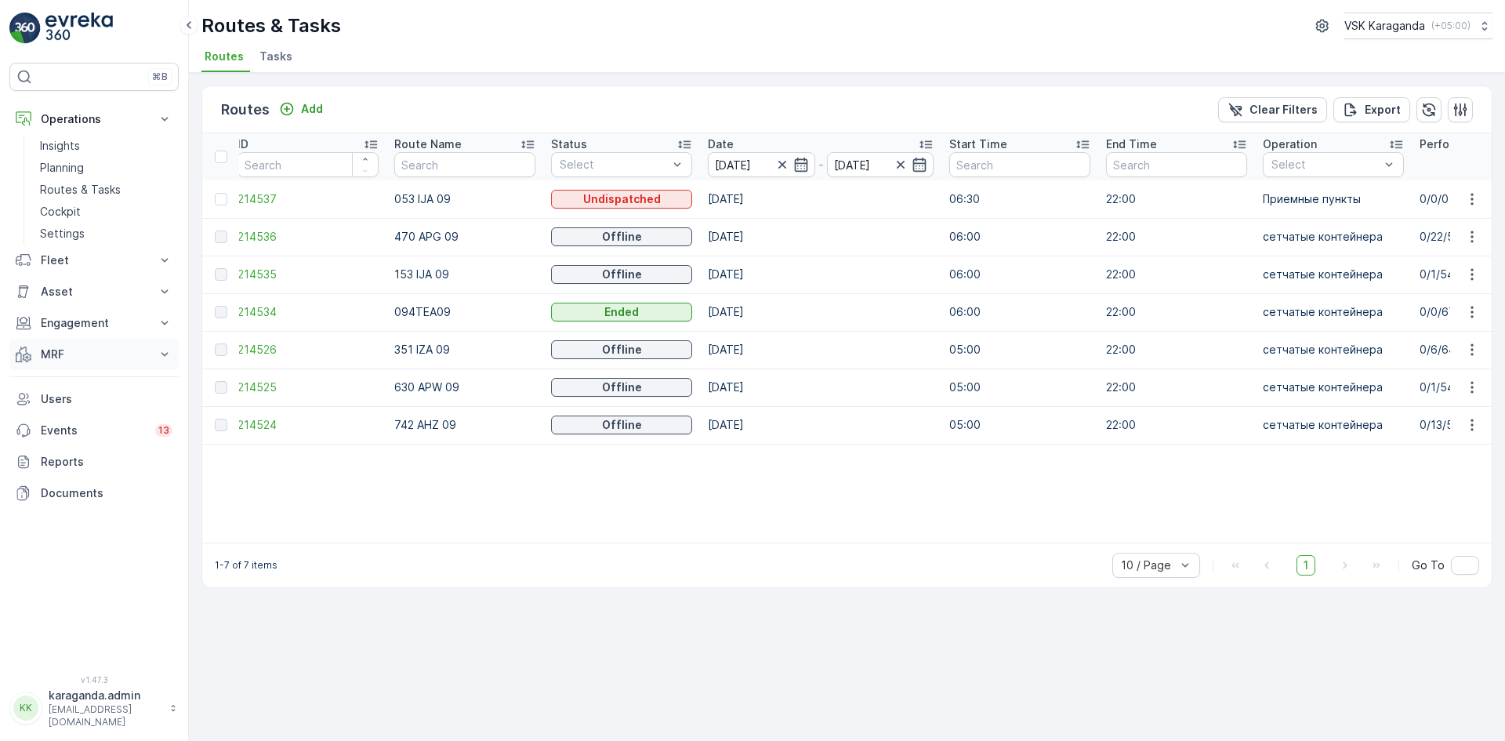
click at [40, 350] on button "MRF" at bounding box center [93, 354] width 169 height 31
click at [75, 387] on p "Входящий & Исходящий" at bounding box center [106, 381] width 132 height 16
